Goal: Task Accomplishment & Management: Manage account settings

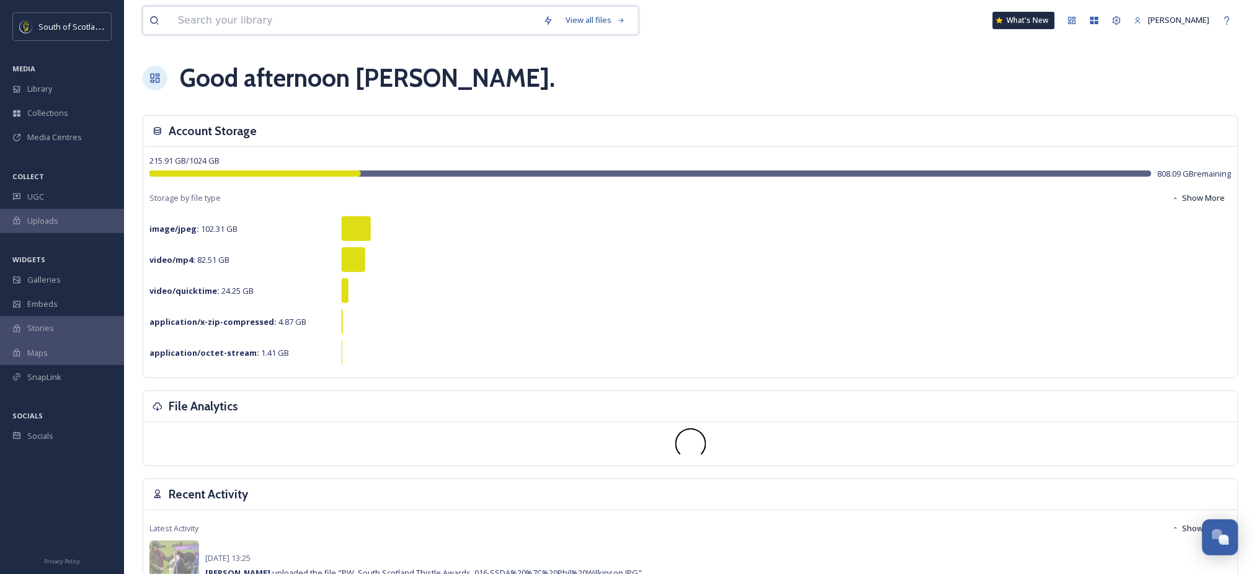
click at [211, 25] on input at bounding box center [354, 20] width 365 height 27
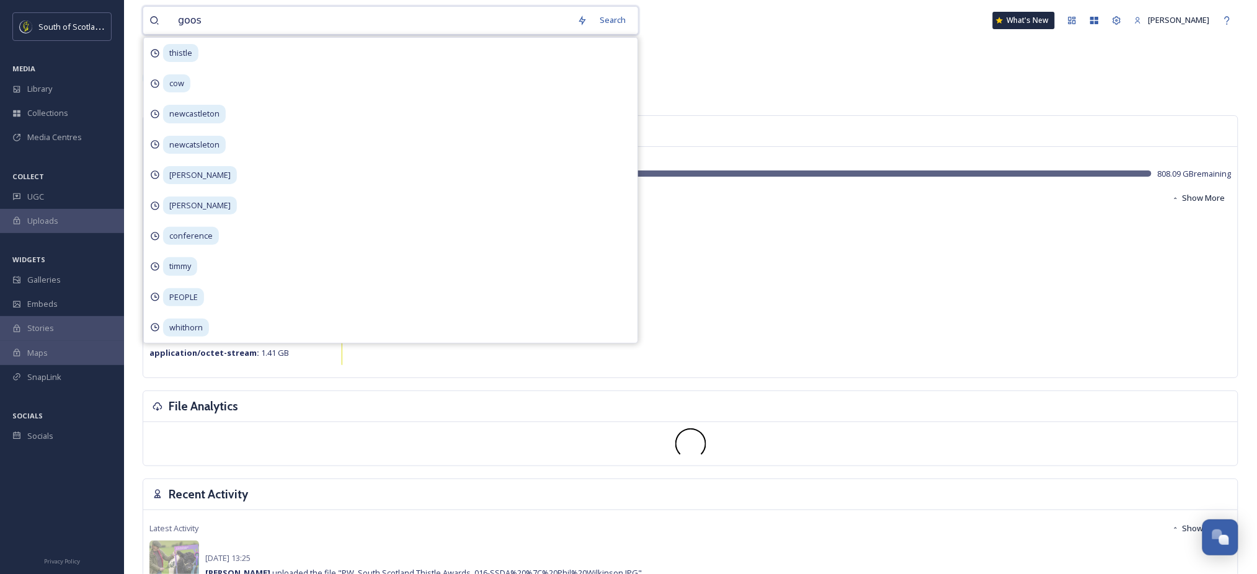
type input "goose"
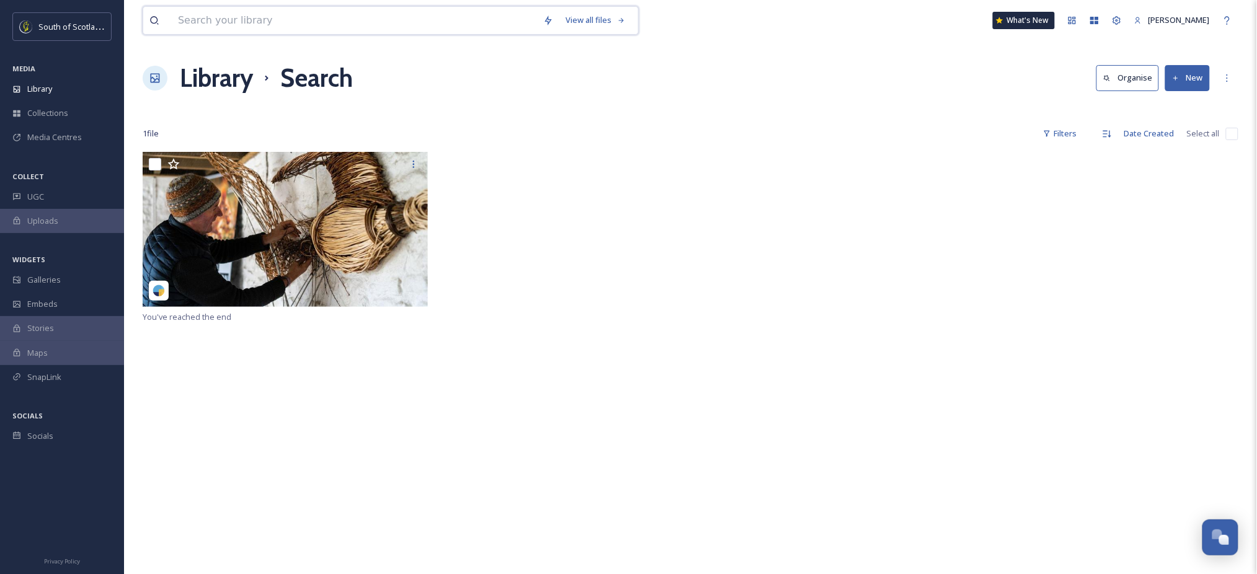
click at [239, 14] on input at bounding box center [354, 20] width 365 height 27
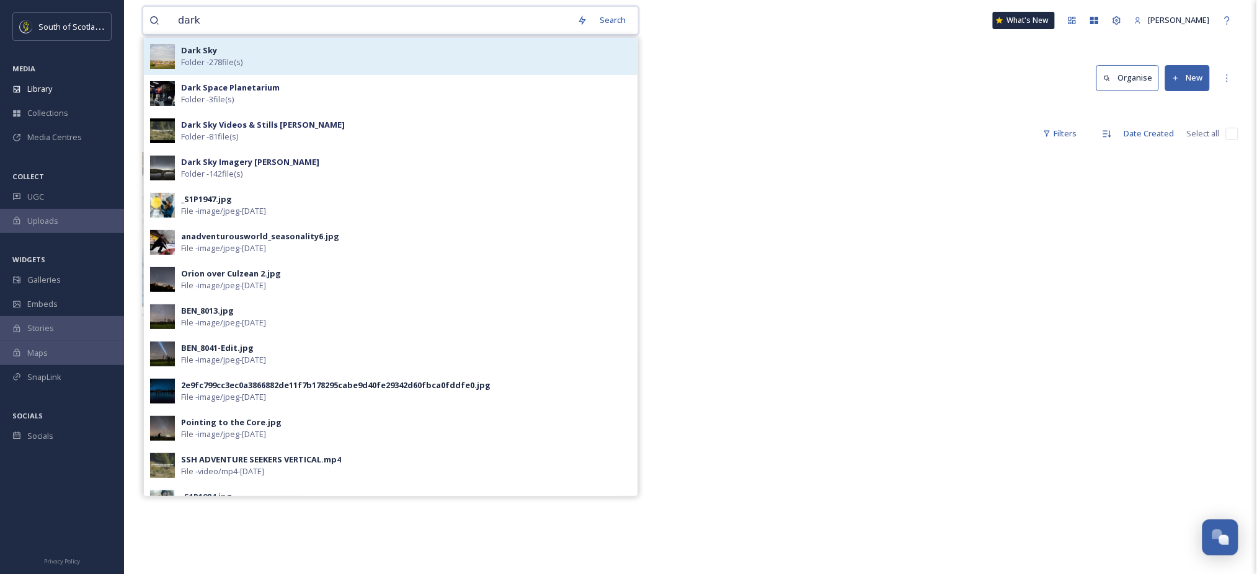
type input "dark"
click at [226, 60] on span "Folder - 278 file(s)" at bounding box center [211, 62] width 61 height 12
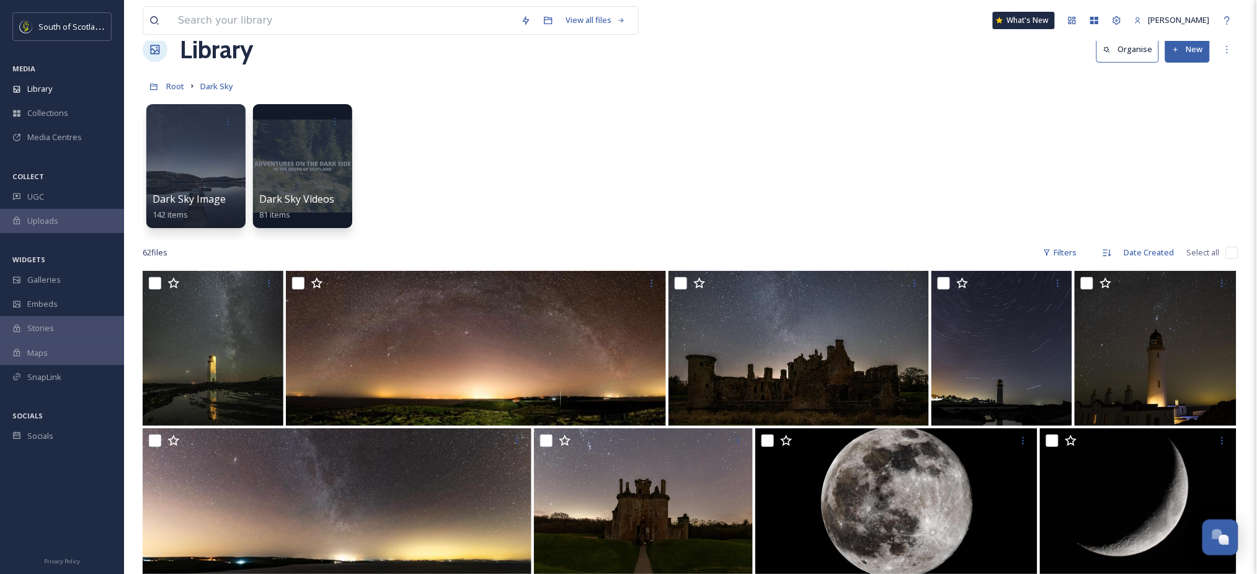
scroll to position [28, 0]
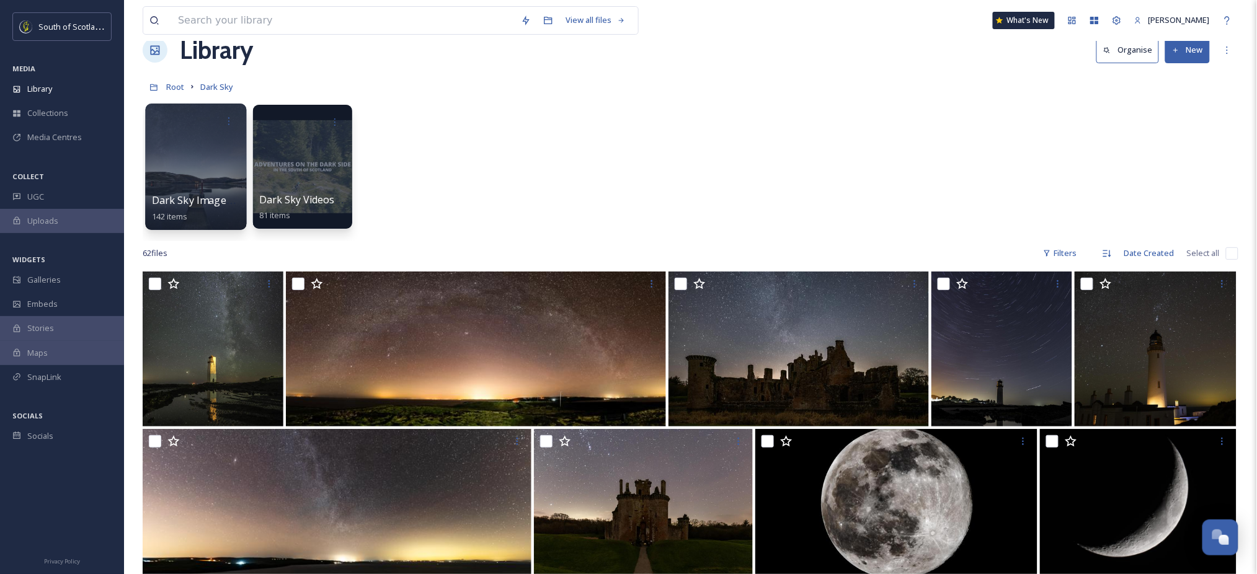
click at [199, 172] on div at bounding box center [195, 167] width 101 height 126
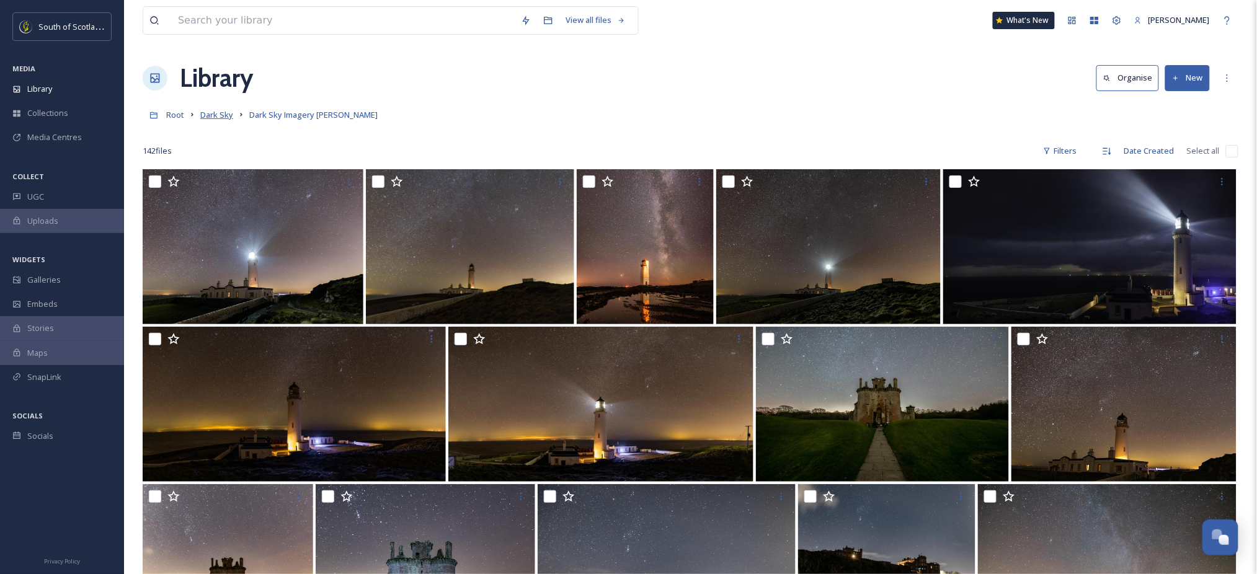
click at [210, 113] on span "Dark Sky" at bounding box center [216, 114] width 33 height 11
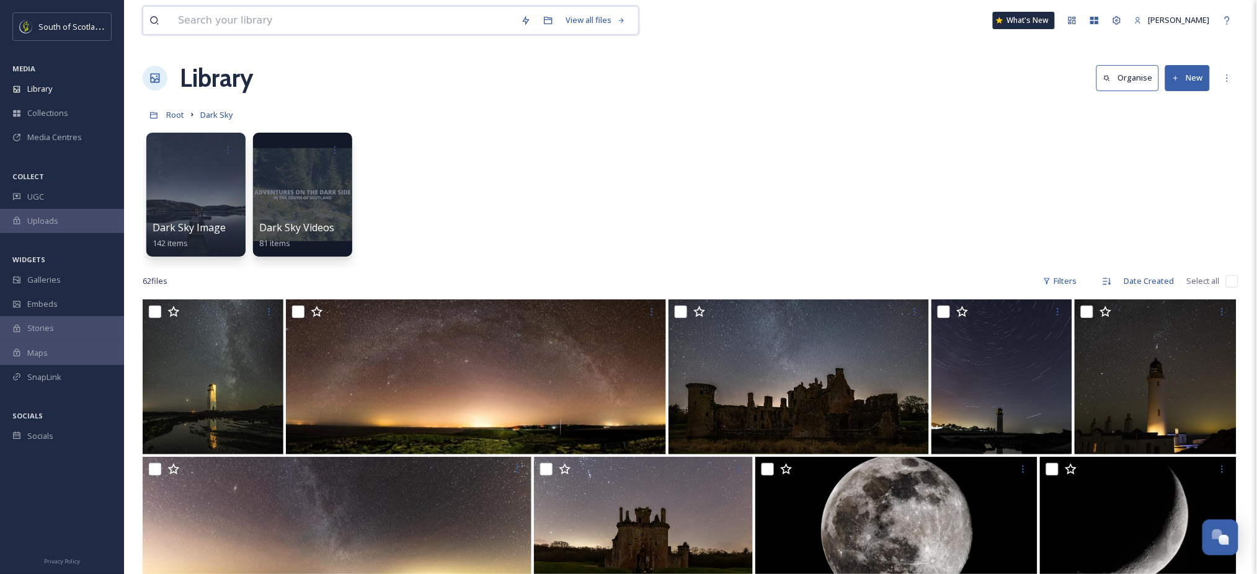
click at [355, 9] on input at bounding box center [343, 20] width 343 height 27
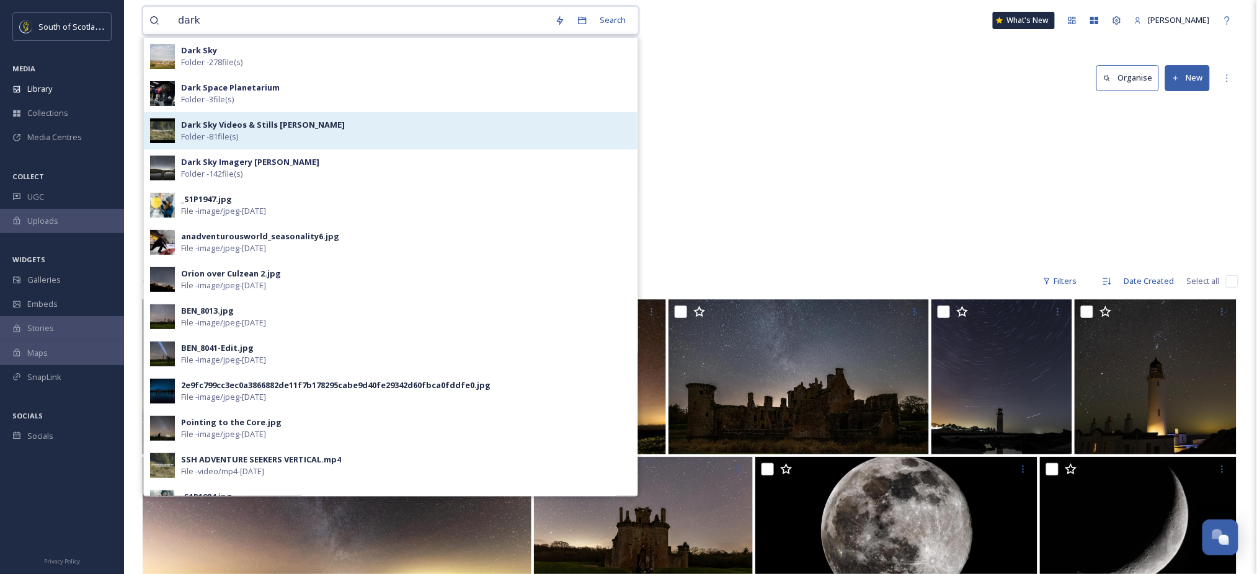
type input "dark"
click at [286, 120] on strong "Dark Sky Videos & Stills [PERSON_NAME]" at bounding box center [263, 124] width 164 height 11
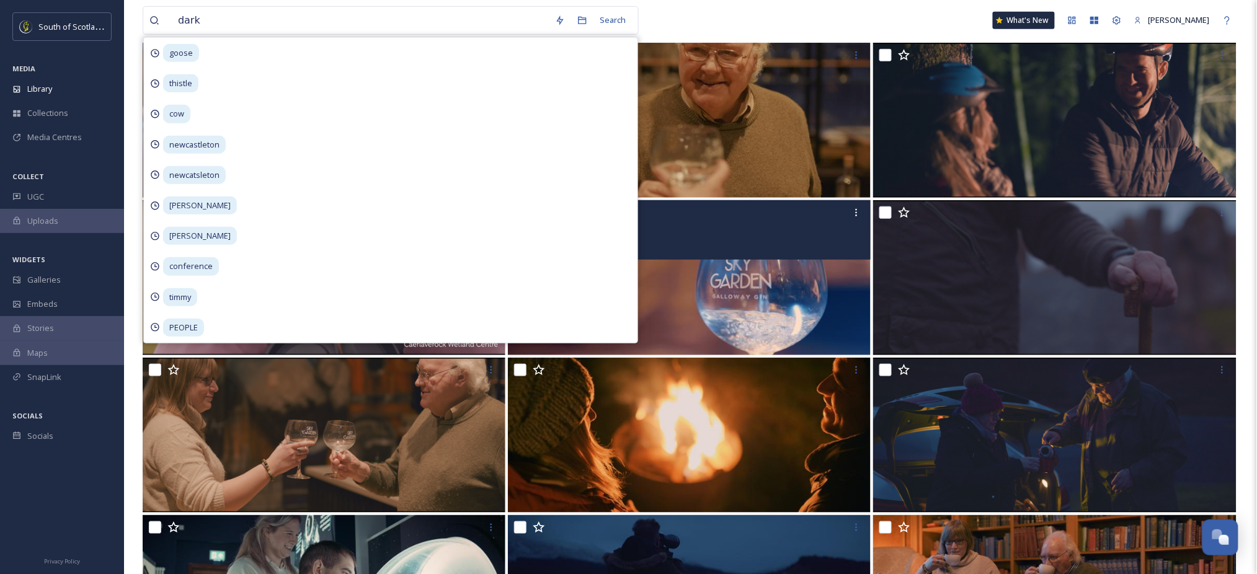
scroll to position [290, 0]
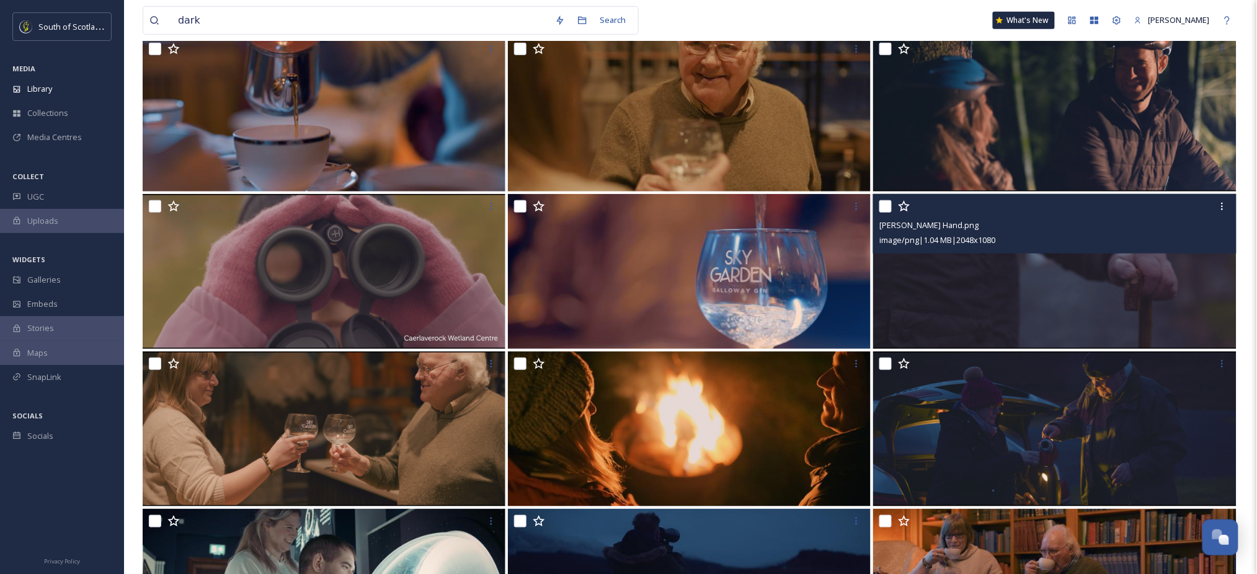
click at [873, 297] on img at bounding box center [1054, 271] width 363 height 155
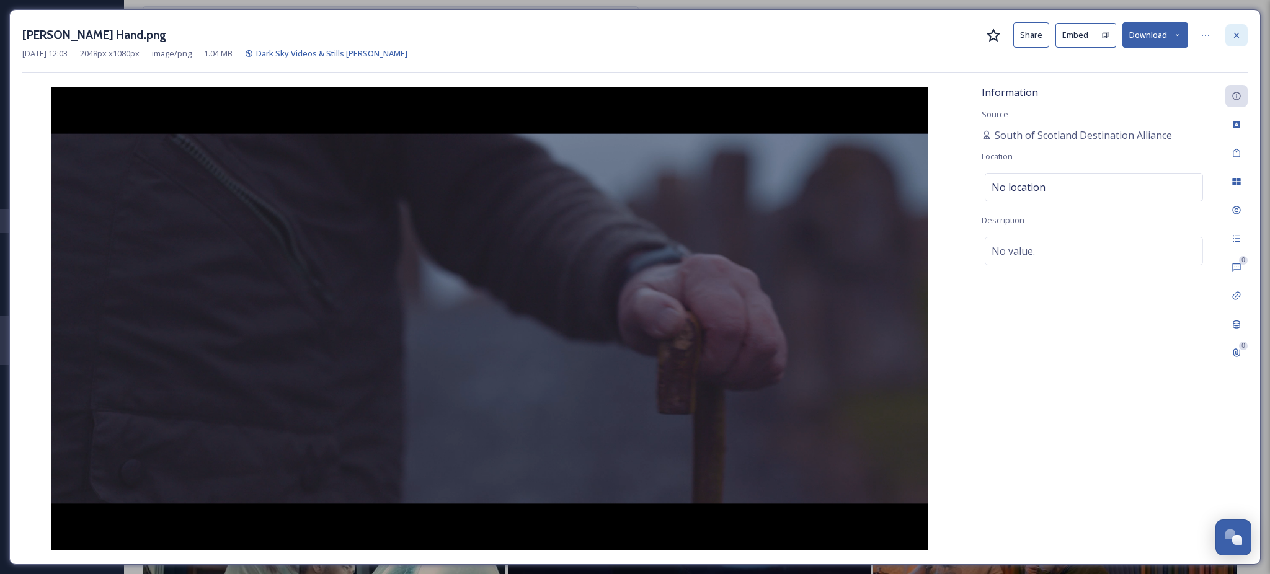
click at [1235, 31] on icon at bounding box center [1236, 35] width 10 height 10
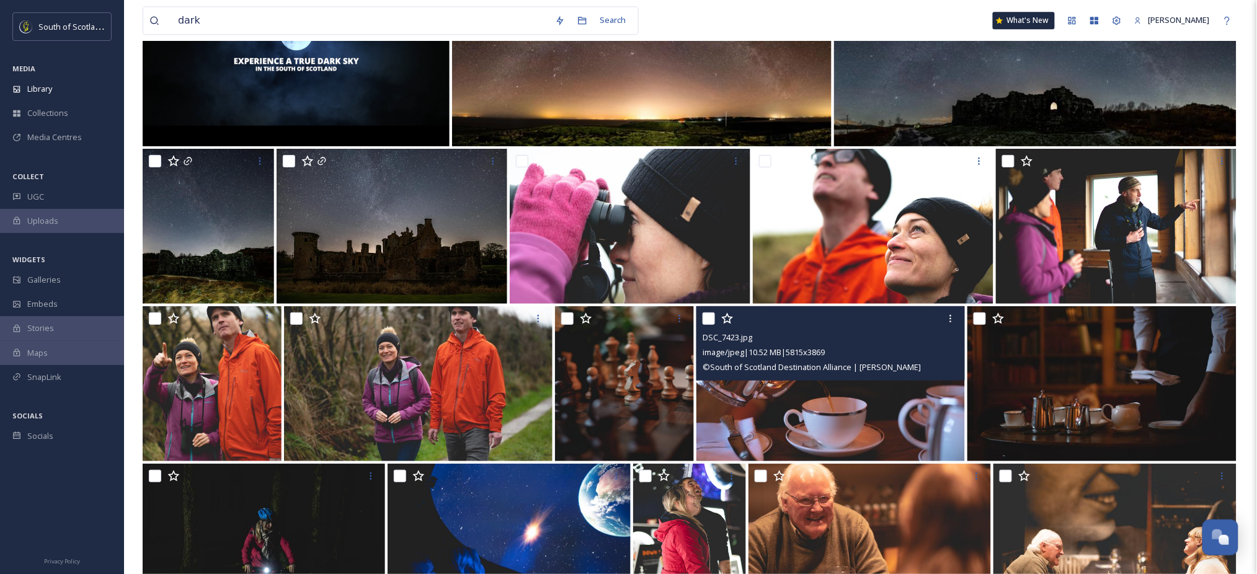
scroll to position [2855, 0]
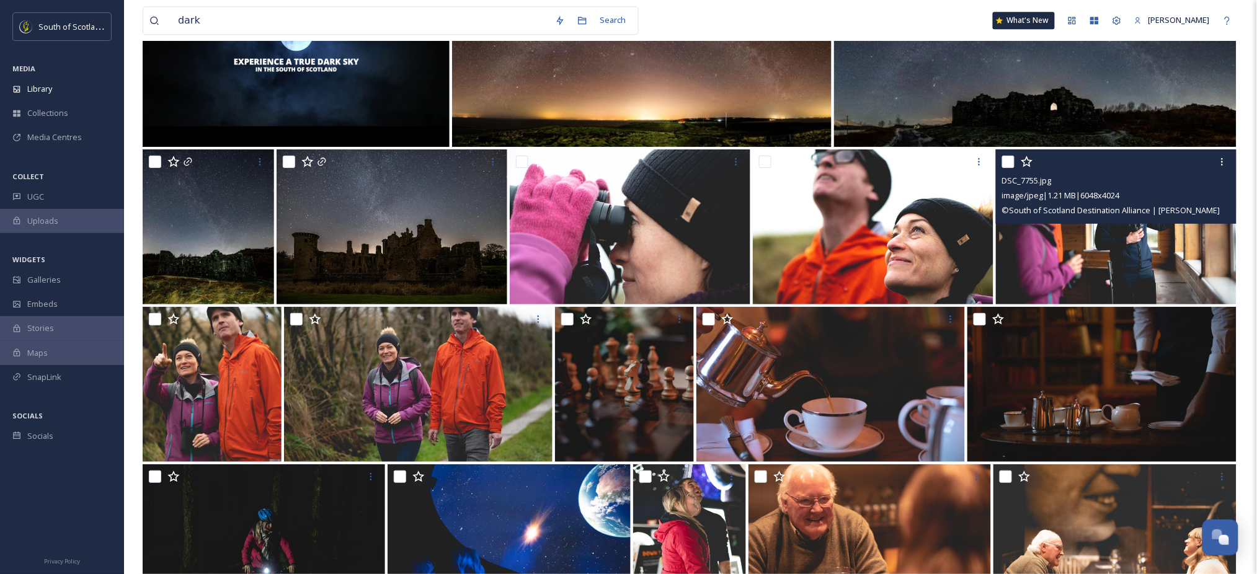
click at [1096, 245] on img at bounding box center [1116, 226] width 241 height 155
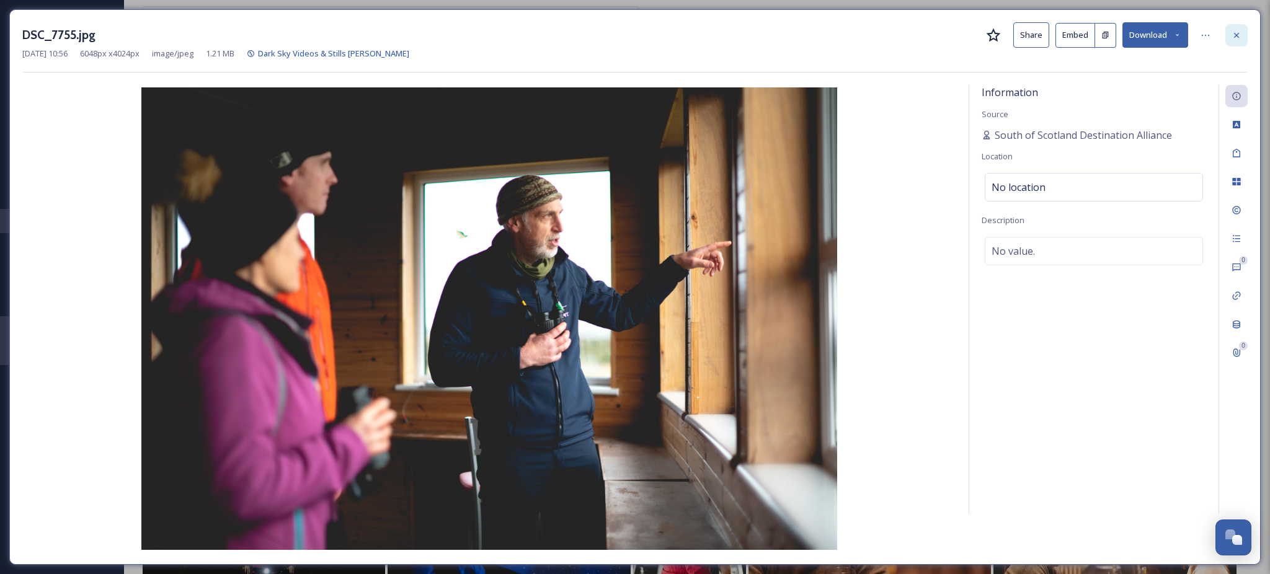
click at [1242, 39] on div at bounding box center [1236, 35] width 22 height 22
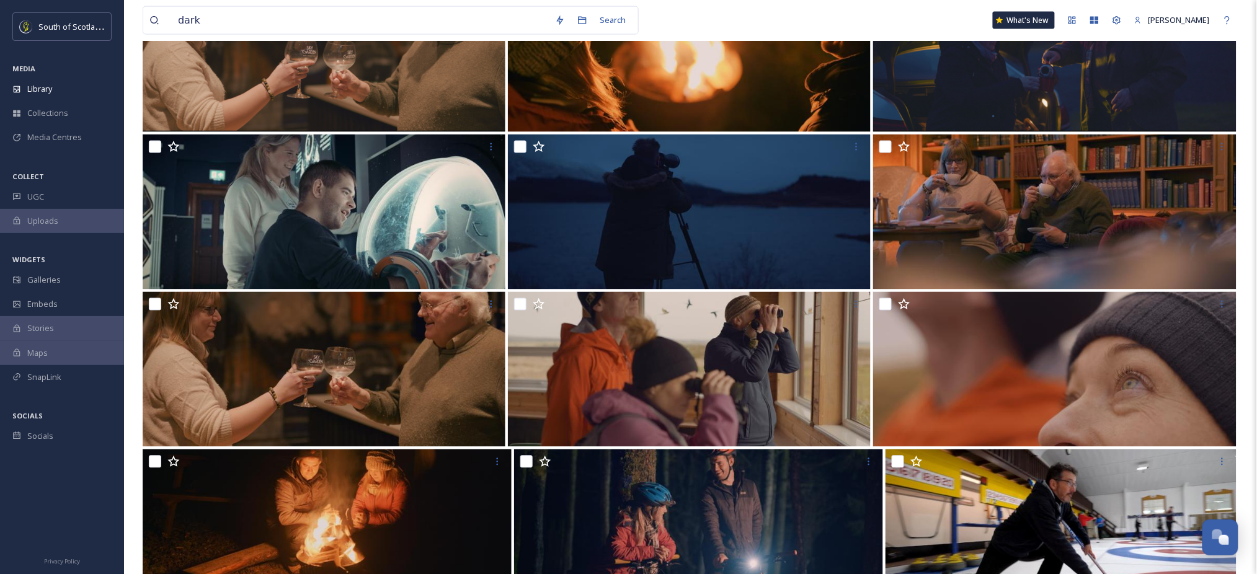
scroll to position [658, 0]
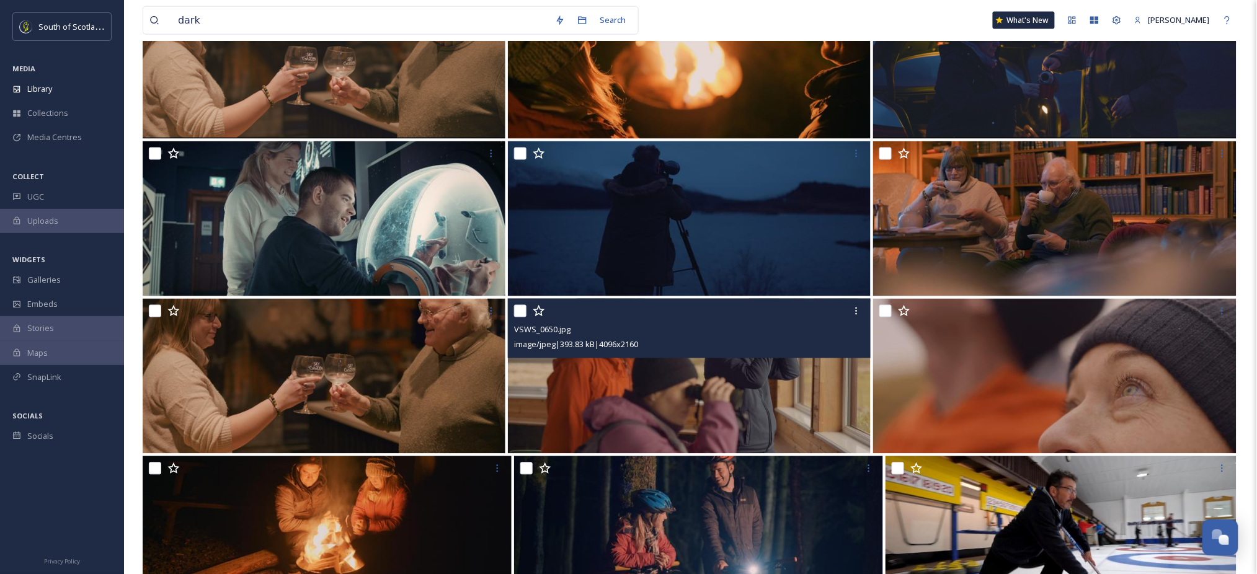
click at [738, 380] on img at bounding box center [689, 376] width 363 height 155
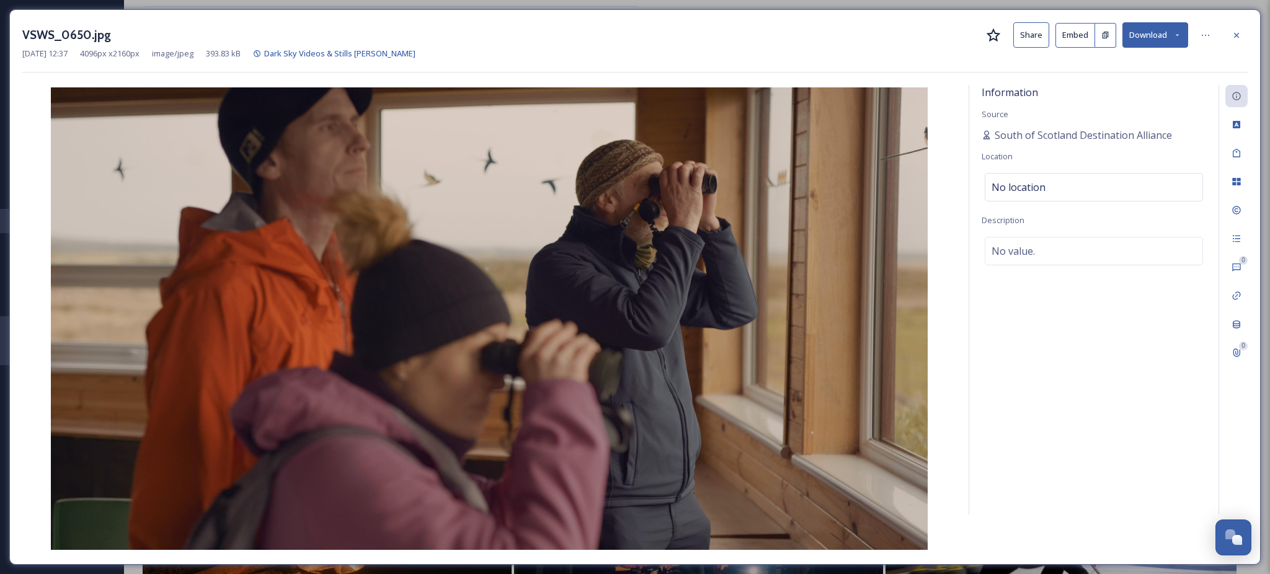
click at [1174, 35] on icon at bounding box center [1177, 35] width 8 height 8
click at [1133, 110] on span "Download Medium (1080 x 570)" at bounding box center [1121, 113] width 115 height 12
click at [1232, 32] on icon at bounding box center [1236, 35] width 10 height 10
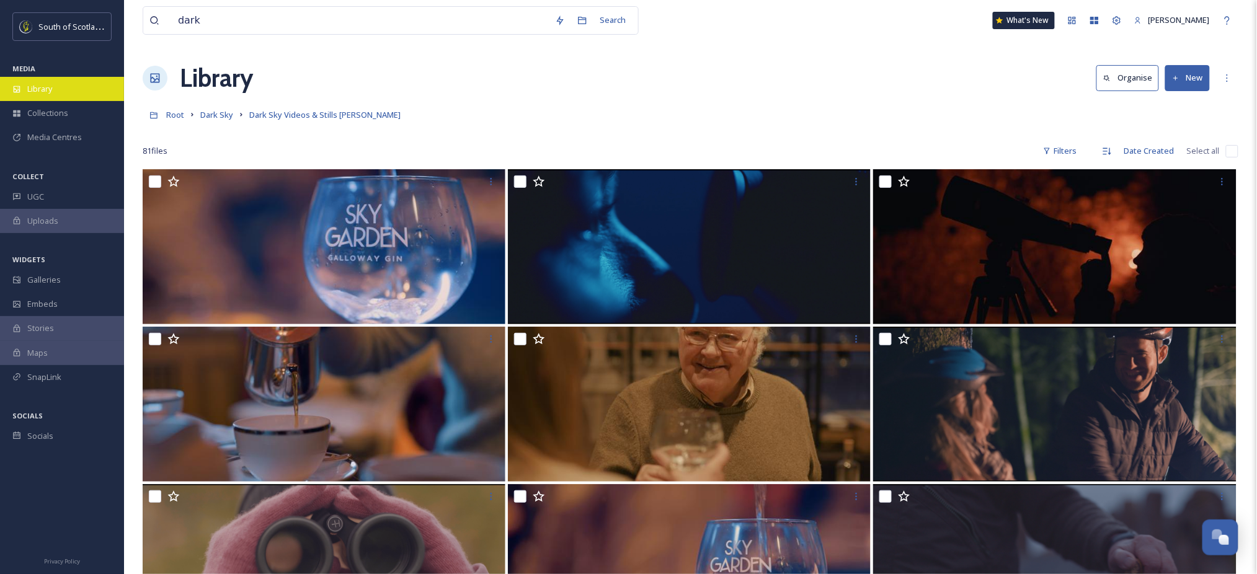
click at [33, 97] on div "Library" at bounding box center [62, 89] width 124 height 24
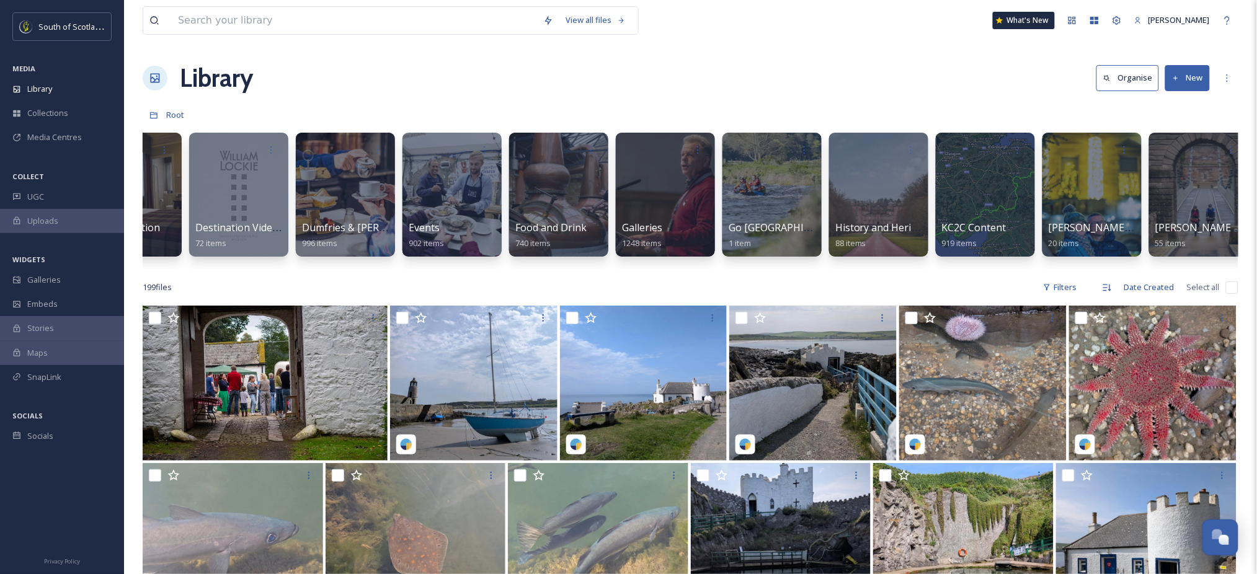
scroll to position [0, 810]
click at [438, 236] on div "Events 902 items" at bounding box center [453, 236] width 89 height 31
click at [443, 185] on div at bounding box center [452, 194] width 101 height 126
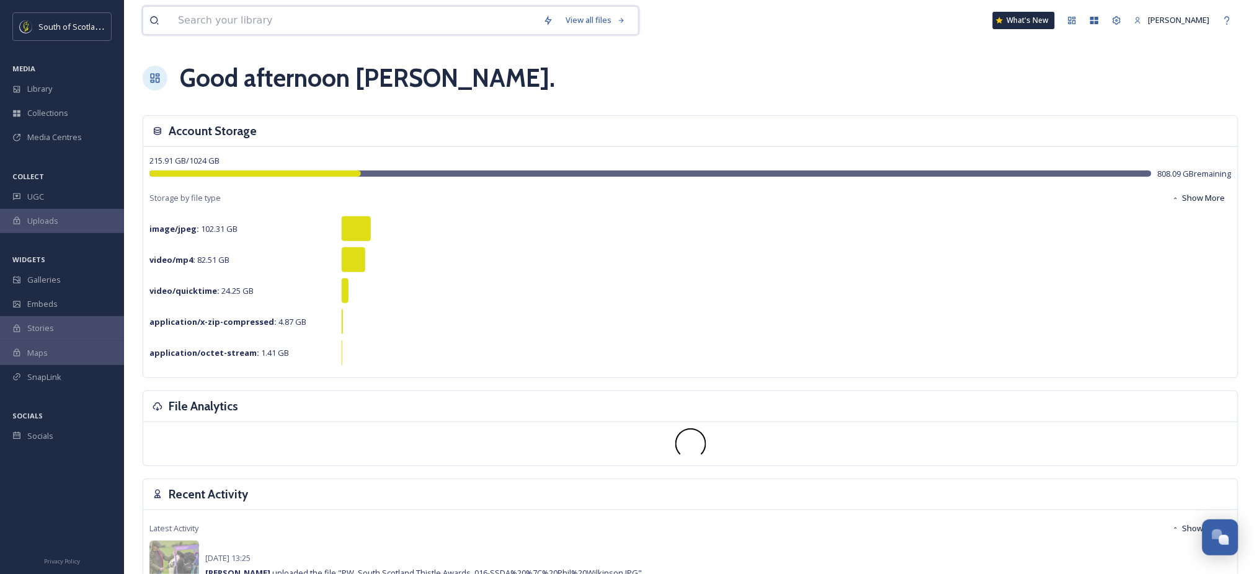
click at [405, 19] on input at bounding box center [354, 20] width 365 height 27
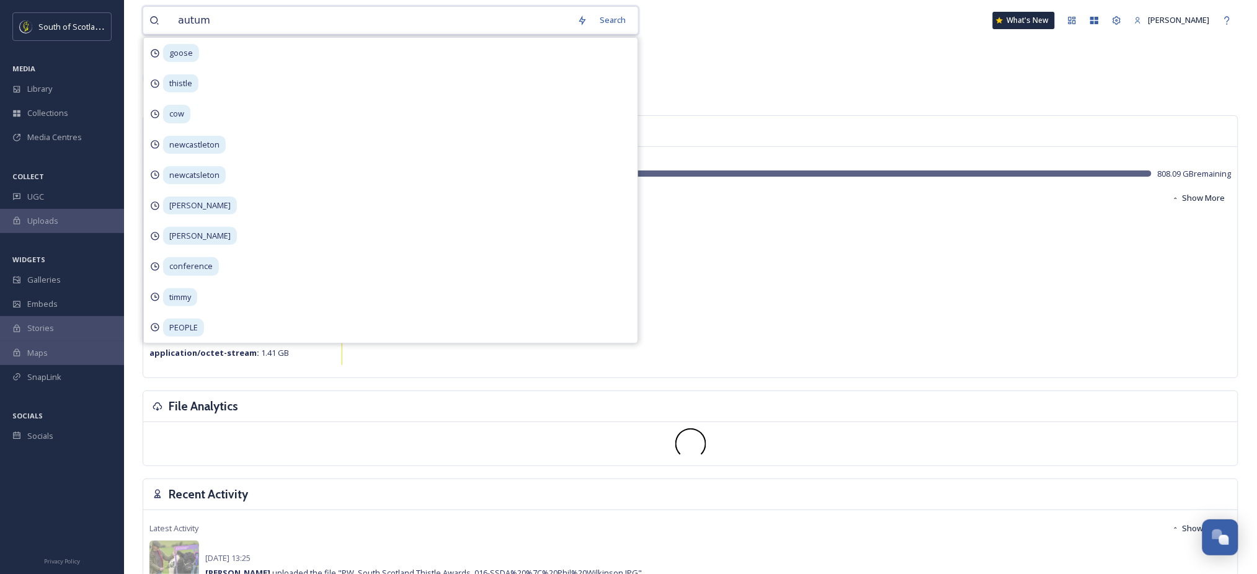
type input "autumn"
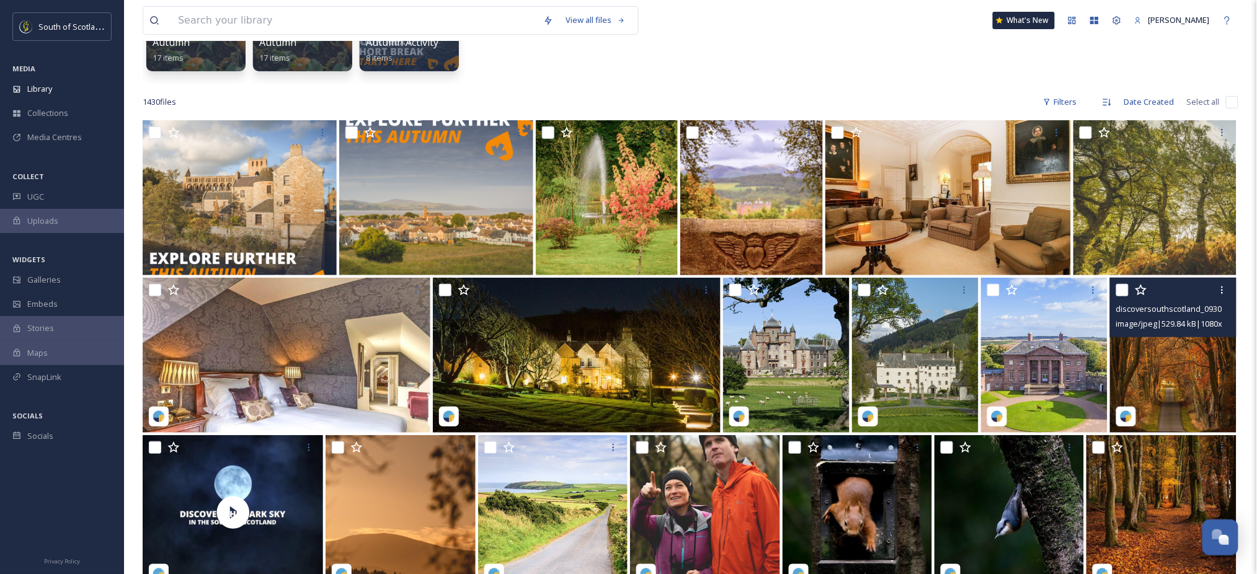
scroll to position [255, 0]
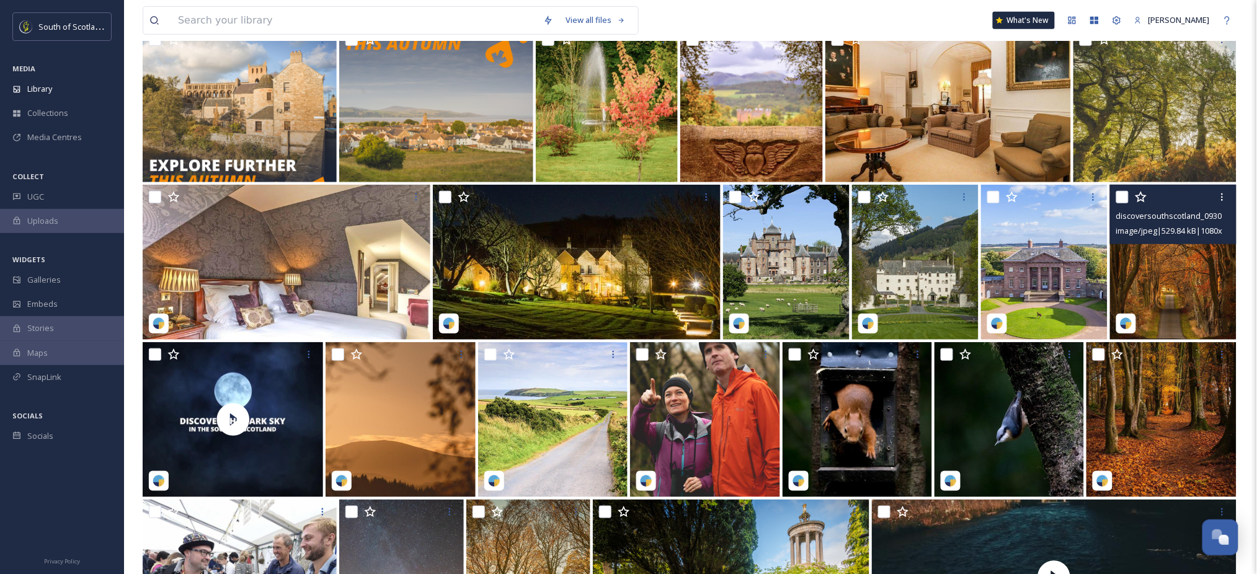
click at [1189, 272] on img at bounding box center [1173, 262] width 126 height 155
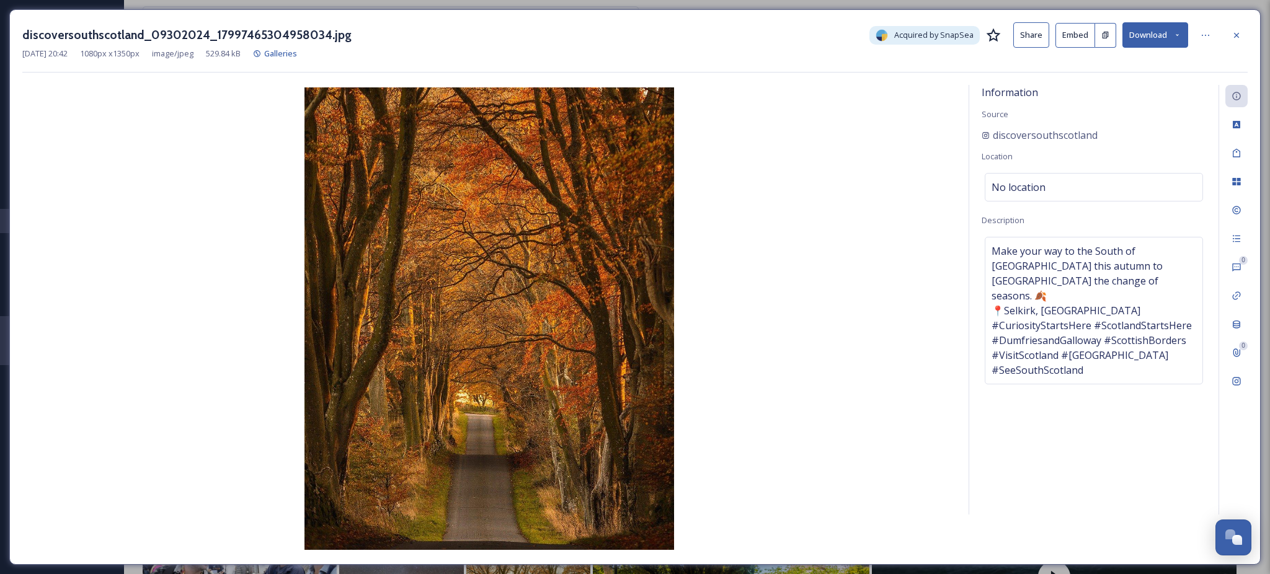
click at [1176, 33] on icon at bounding box center [1177, 35] width 8 height 8
click at [1132, 79] on div "Download Medium (864 x 1080)" at bounding box center [1123, 88] width 130 height 24
click at [1241, 38] on icon at bounding box center [1236, 35] width 10 height 10
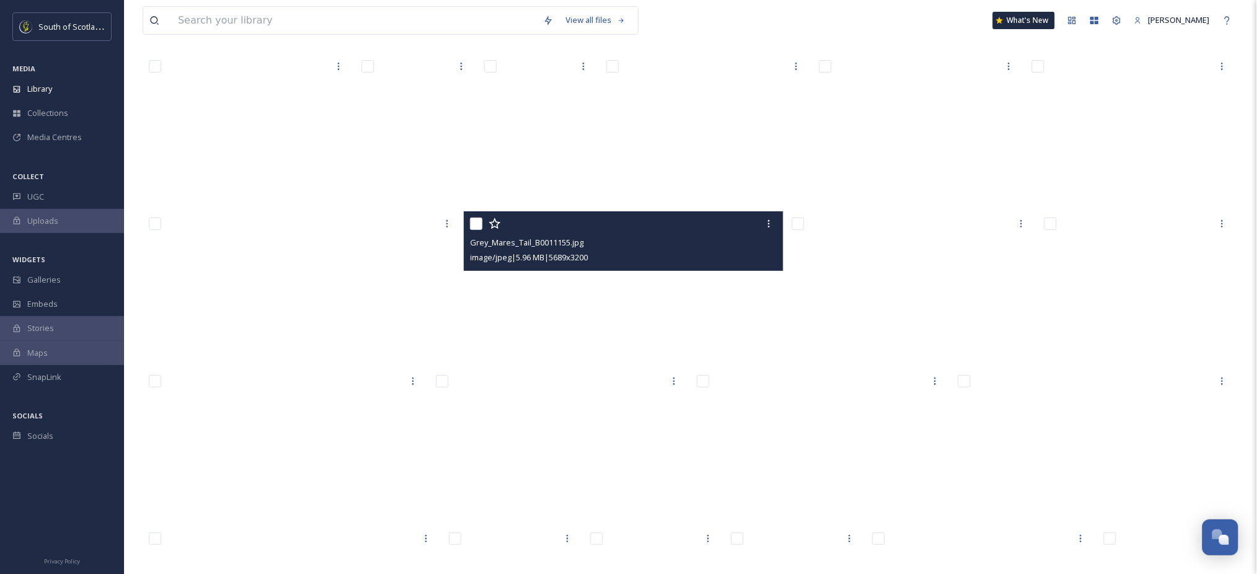
scroll to position [15346, 0]
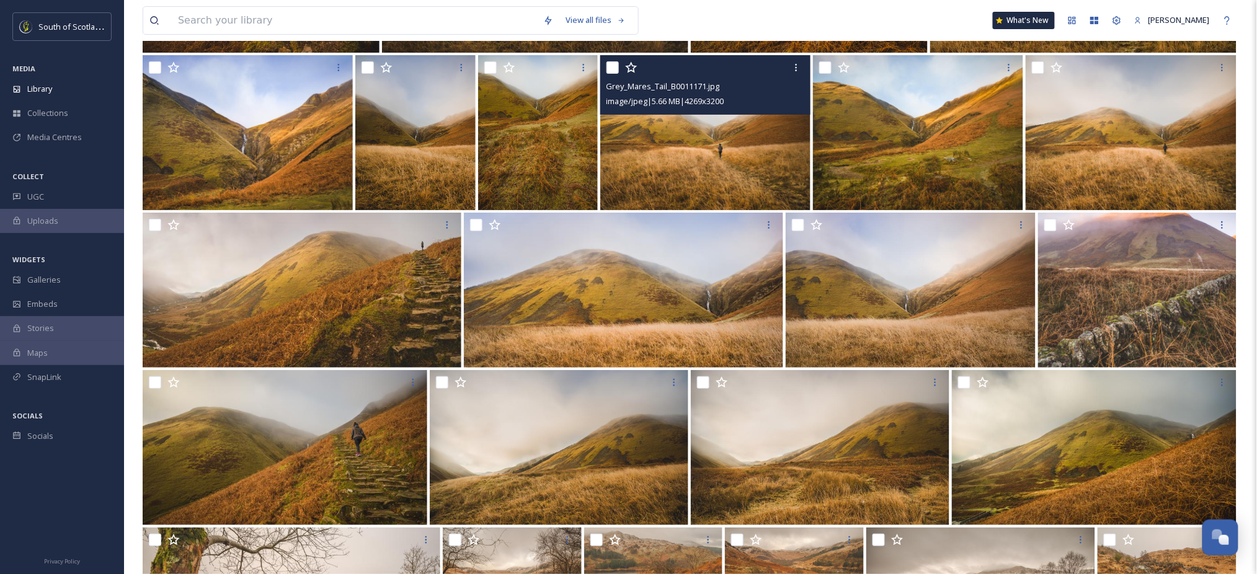
click at [756, 140] on img at bounding box center [705, 132] width 210 height 155
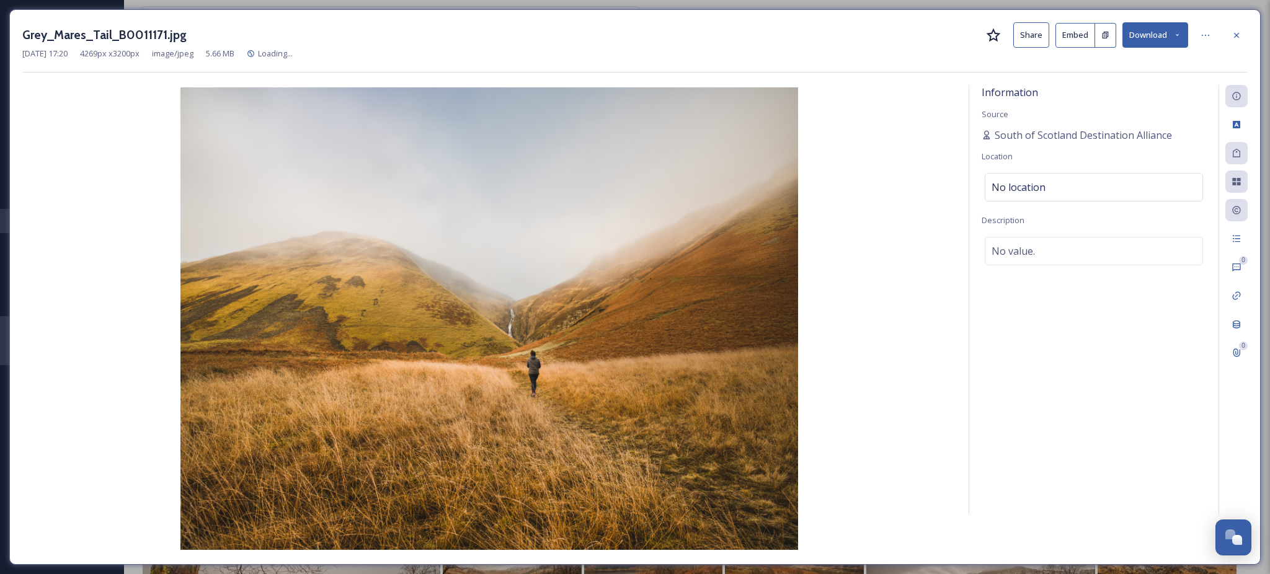
click at [1177, 42] on button "Download" at bounding box center [1155, 34] width 66 height 25
click at [1132, 107] on span "Download Medium (1080 x 810)" at bounding box center [1121, 113] width 115 height 12
click at [1069, 457] on div "Information Source South of Scotland Destination Alliance Location No location …" at bounding box center [1093, 300] width 249 height 430
click at [1234, 37] on icon at bounding box center [1236, 34] width 5 height 5
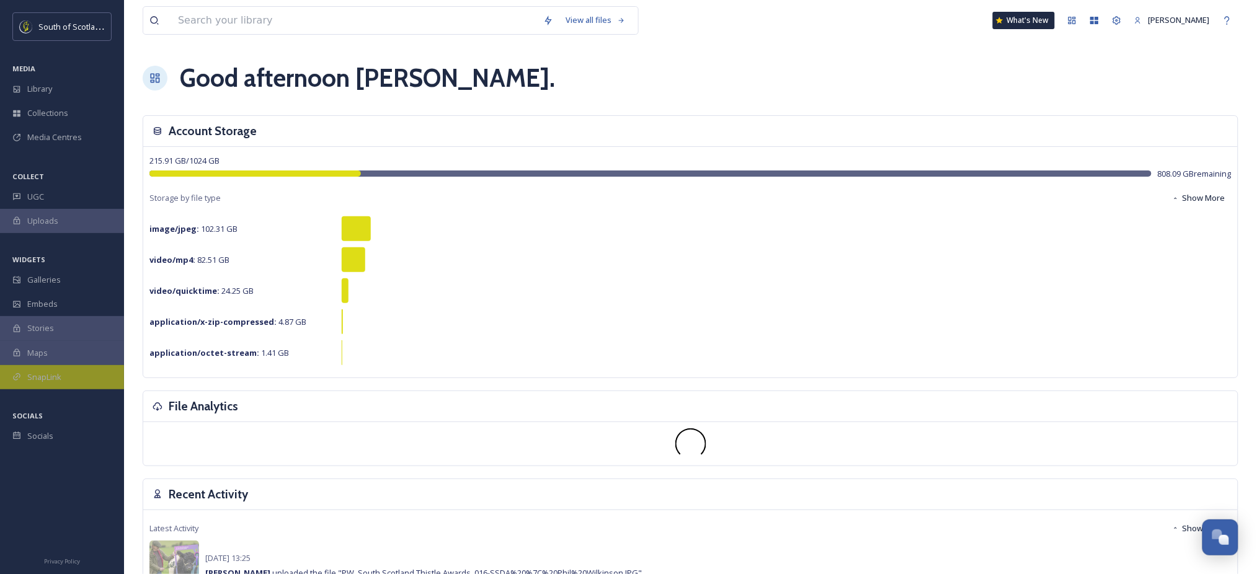
click at [50, 375] on span "SnapLink" at bounding box center [44, 377] width 34 height 12
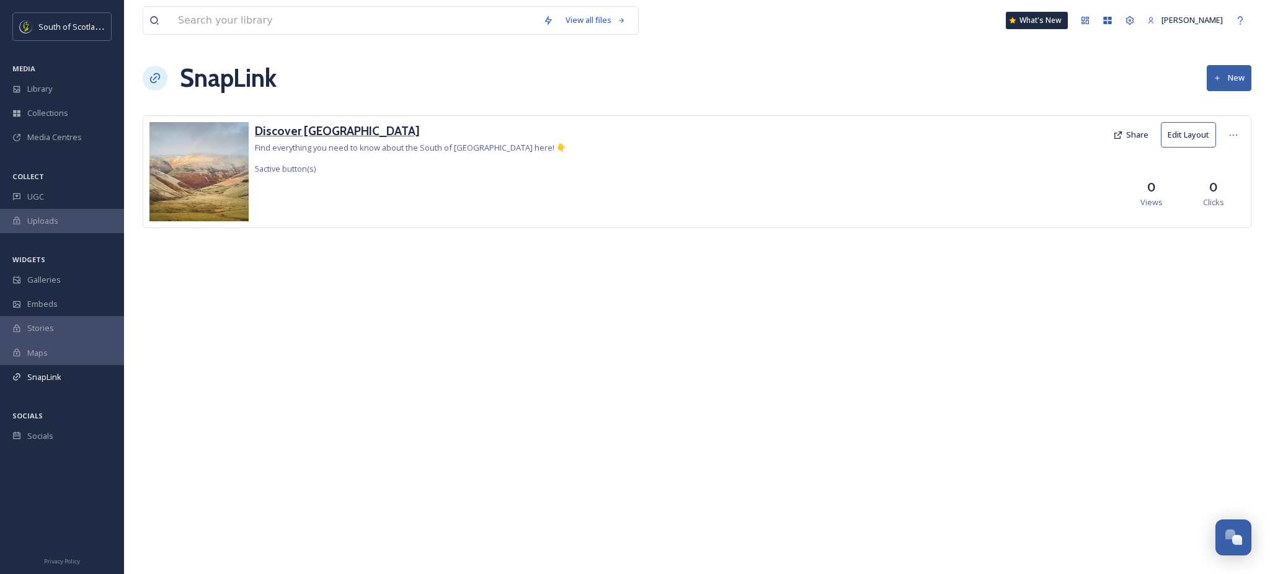
click at [367, 135] on h3 "Discover South Scotland" at bounding box center [410, 131] width 311 height 18
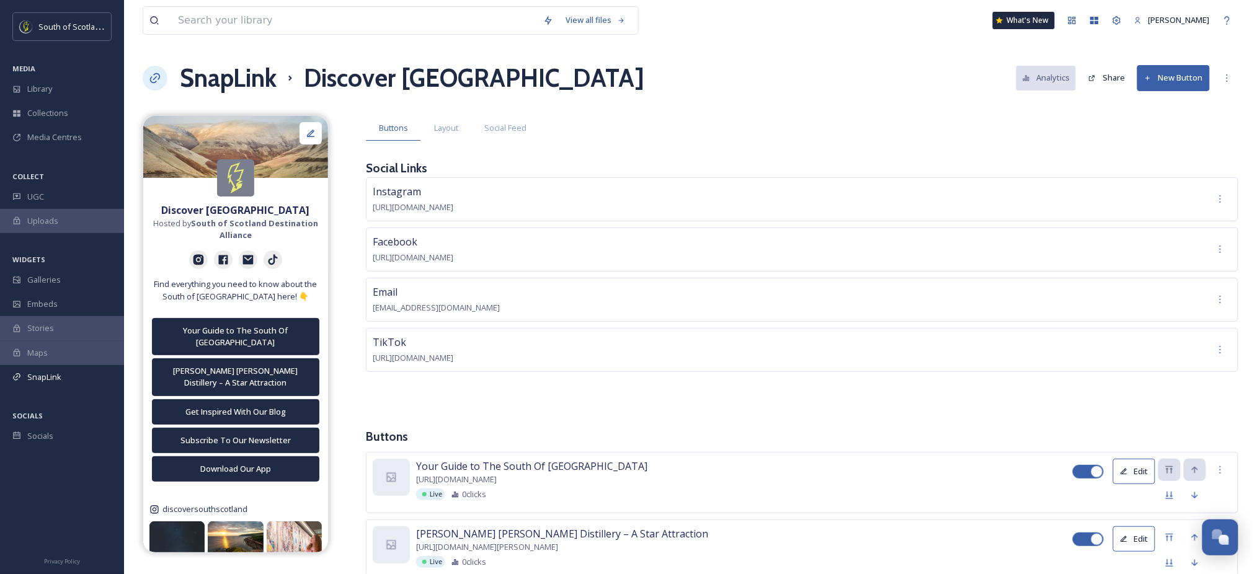
click at [435, 302] on span "info@ssdalliance.com" at bounding box center [436, 307] width 127 height 11
click at [454, 308] on div "Email info@ssdalliance.com" at bounding box center [802, 300] width 872 height 44
click at [1226, 81] on icon at bounding box center [1227, 78] width 10 height 10
click at [1191, 153] on span "Edit Settings" at bounding box center [1197, 154] width 46 height 12
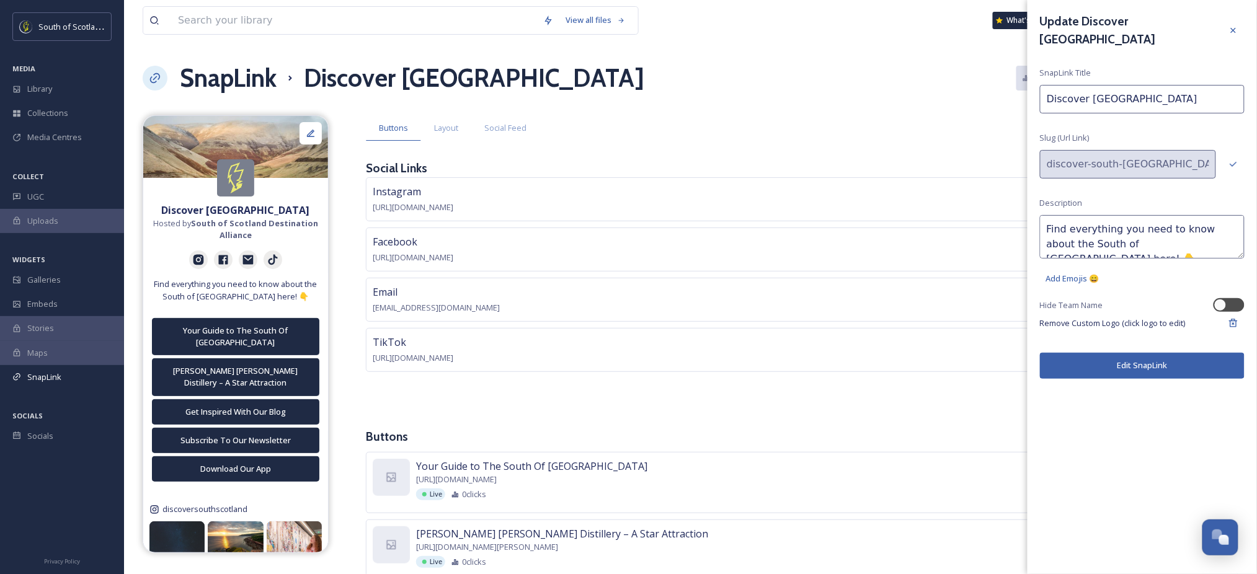
click at [1091, 87] on input "Discover South Scotland" at bounding box center [1142, 99] width 205 height 29
click at [1088, 85] on input "Discover South Scotland" at bounding box center [1142, 99] width 205 height 29
type input "Discover the South of Scotland"
click at [1135, 353] on button "Edit SnapLink" at bounding box center [1142, 365] width 205 height 25
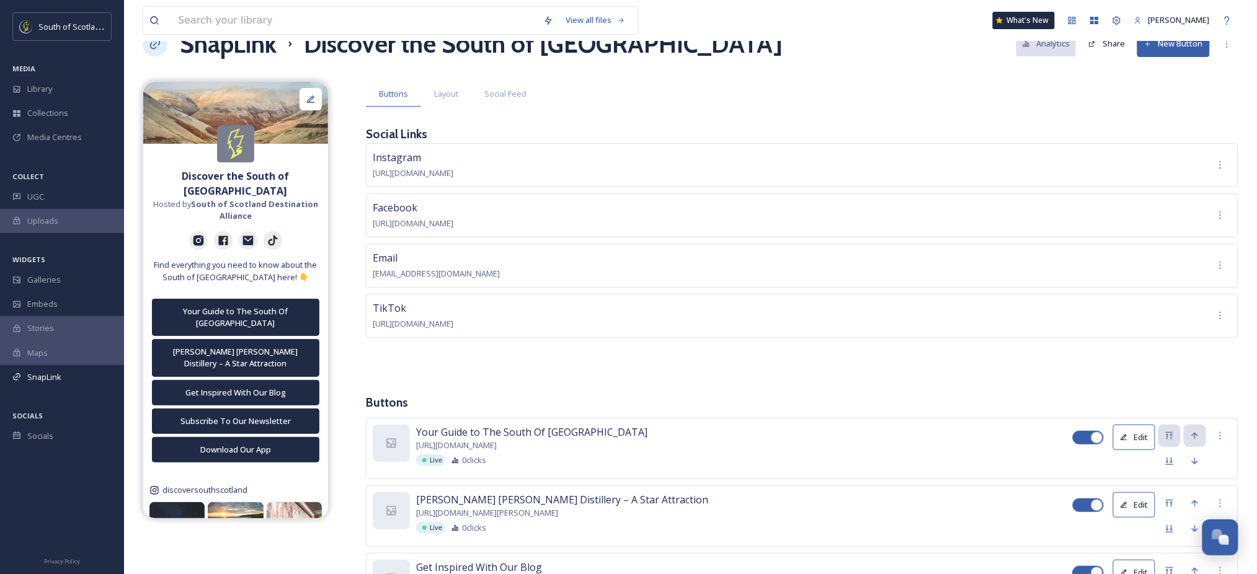
scroll to position [33, 0]
click at [438, 265] on div "Email info@ssdalliance.com" at bounding box center [436, 266] width 127 height 30
click at [412, 324] on span "https://www.tiktok.com/@discoversouthscotland" at bounding box center [413, 324] width 81 height 11
click at [415, 275] on span "info@ssdalliance.com" at bounding box center [436, 273] width 127 height 11
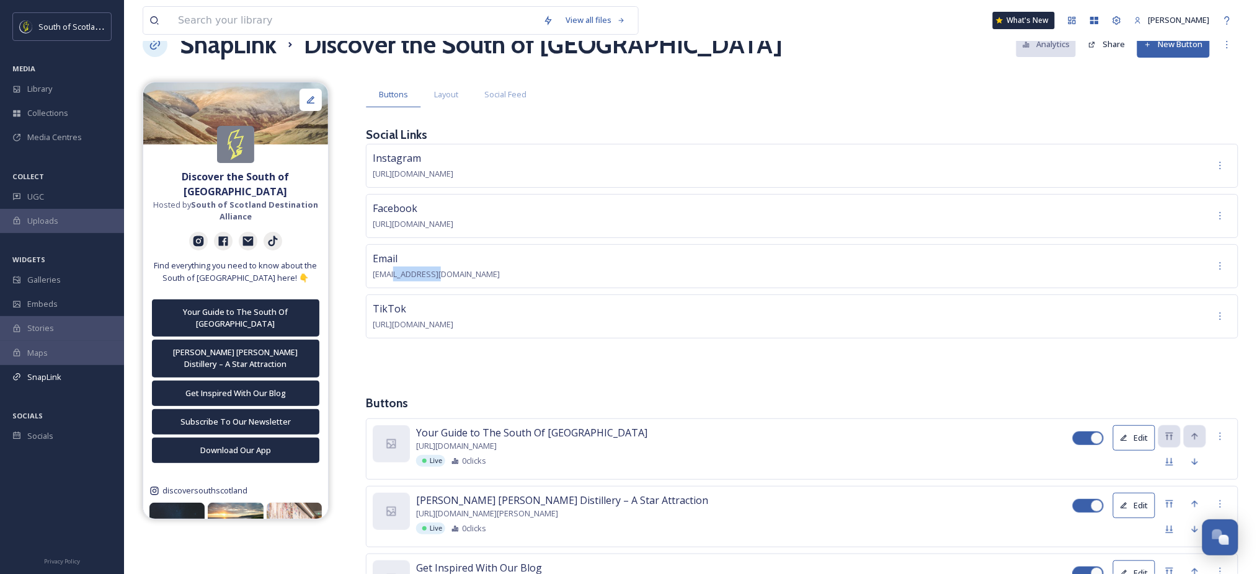
scroll to position [0, 0]
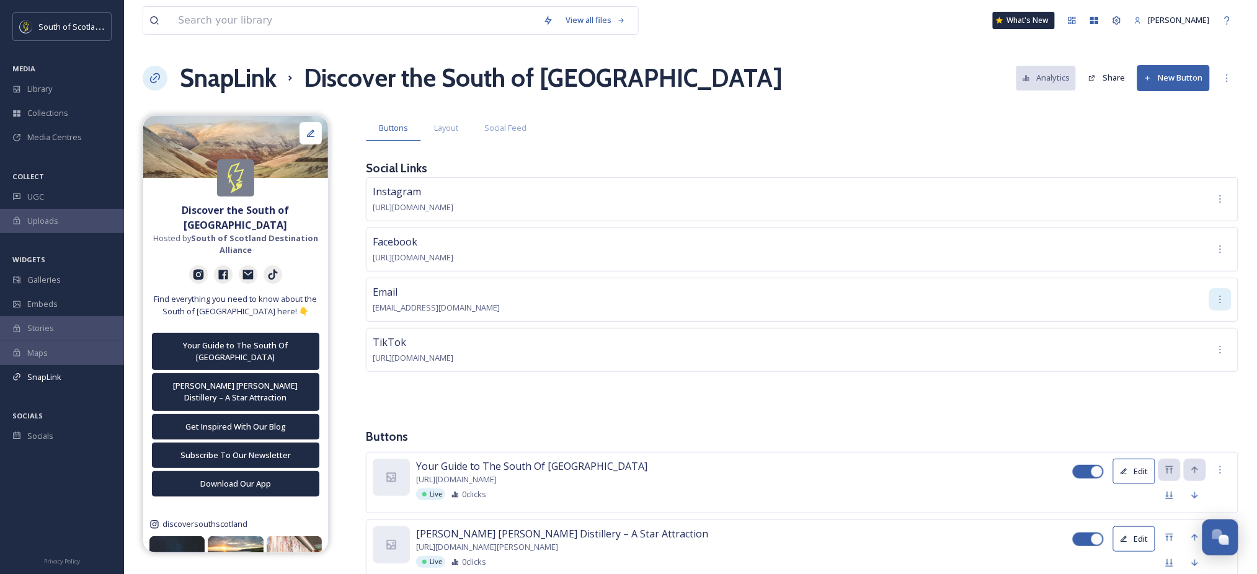
click at [1222, 295] on icon at bounding box center [1220, 300] width 10 height 10
click at [1228, 330] on span "Edit" at bounding box center [1223, 327] width 14 height 12
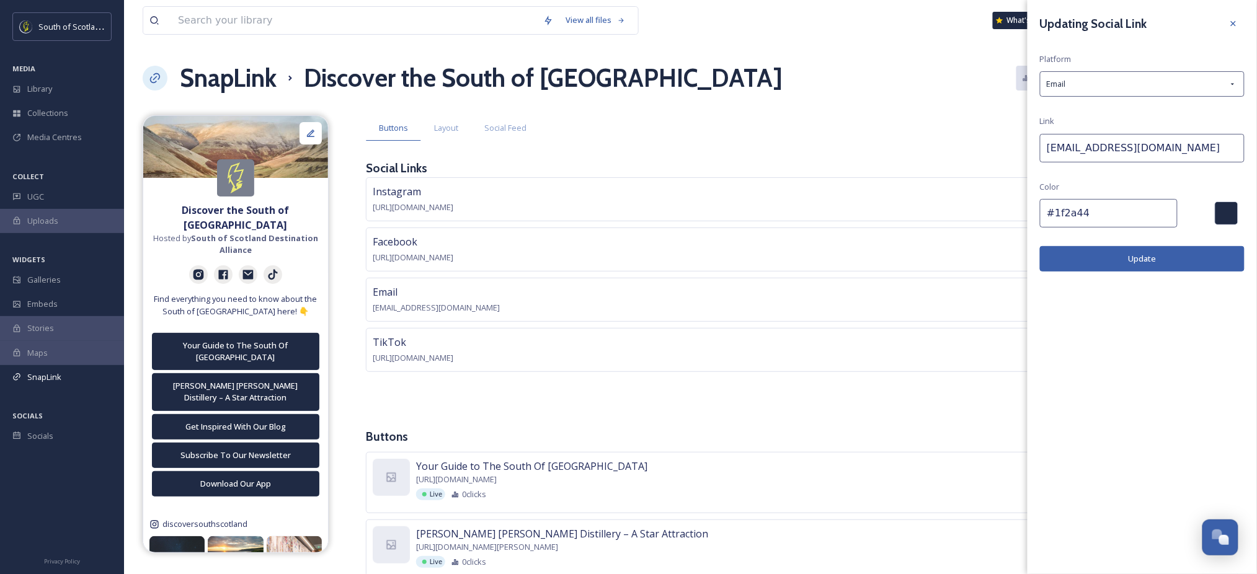
click at [1192, 138] on input "info@ssdalliance.com" at bounding box center [1142, 148] width 205 height 29
paste input "contact@scotlandstartsher"
type input "contact@scotlandstartshere.com"
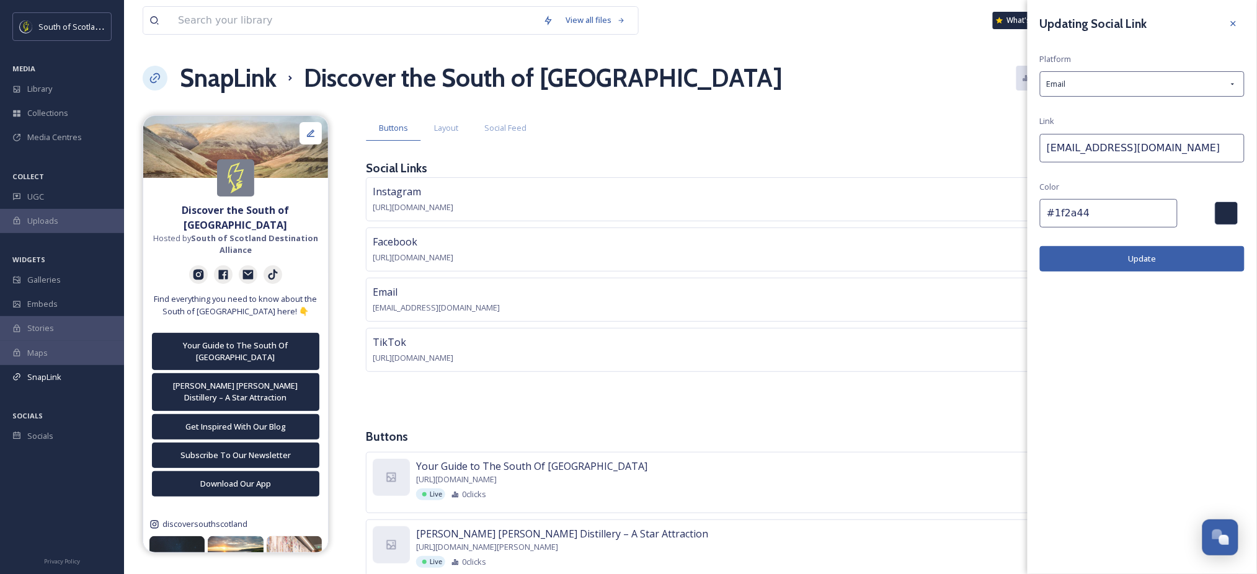
click at [1158, 255] on button "Update" at bounding box center [1142, 258] width 205 height 25
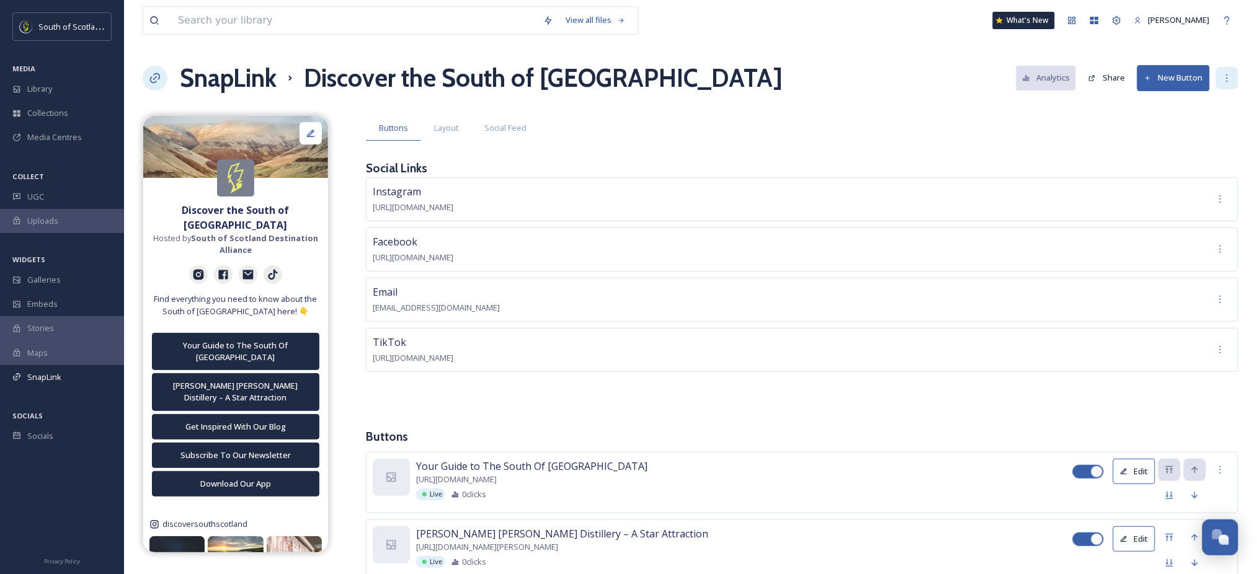
click at [1231, 69] on div at bounding box center [1227, 78] width 22 height 22
click at [1111, 144] on div "Buttons Layout Social Feed Social Links Instagram https://www.instagram.com/dis…" at bounding box center [802, 501] width 872 height 773
click at [1107, 75] on button "Share" at bounding box center [1106, 78] width 49 height 24
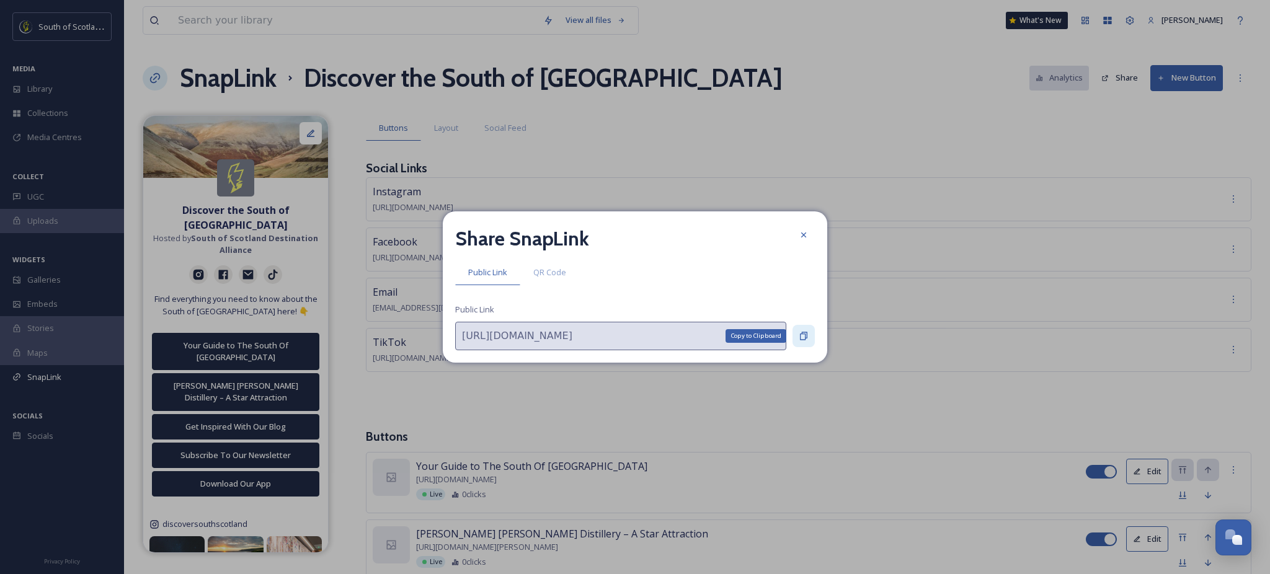
click at [810, 340] on div "Copy to Clipboard" at bounding box center [803, 336] width 22 height 22
